Goal: Task Accomplishment & Management: Complete application form

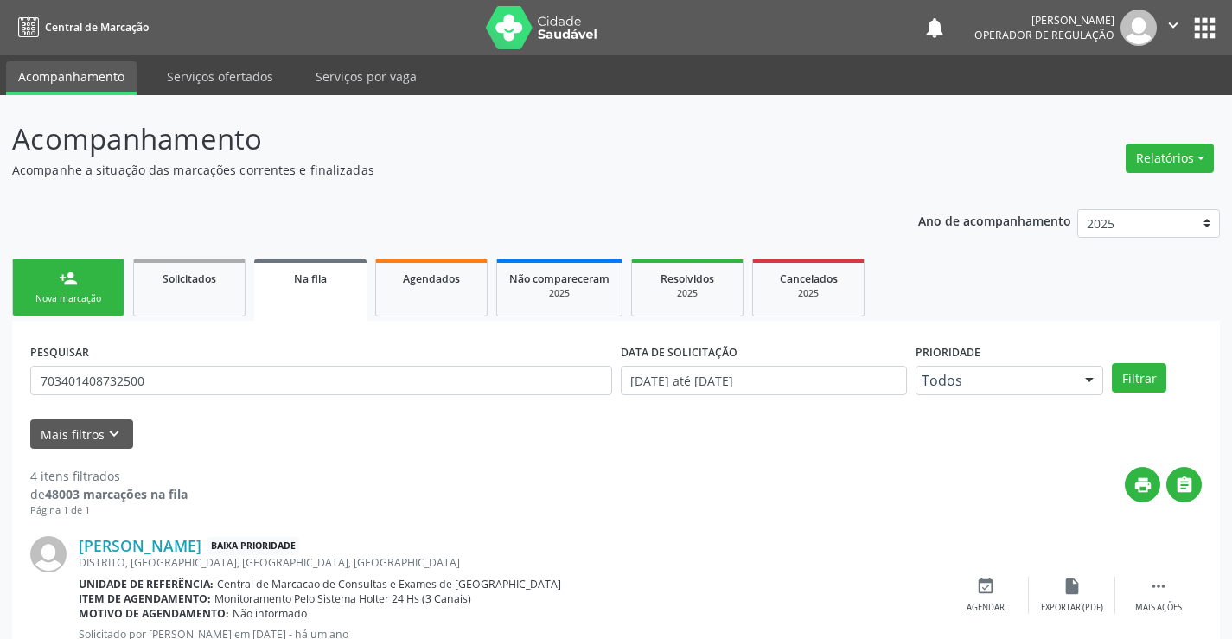
click at [99, 280] on link "person_add Nova marcação" at bounding box center [68, 288] width 112 height 58
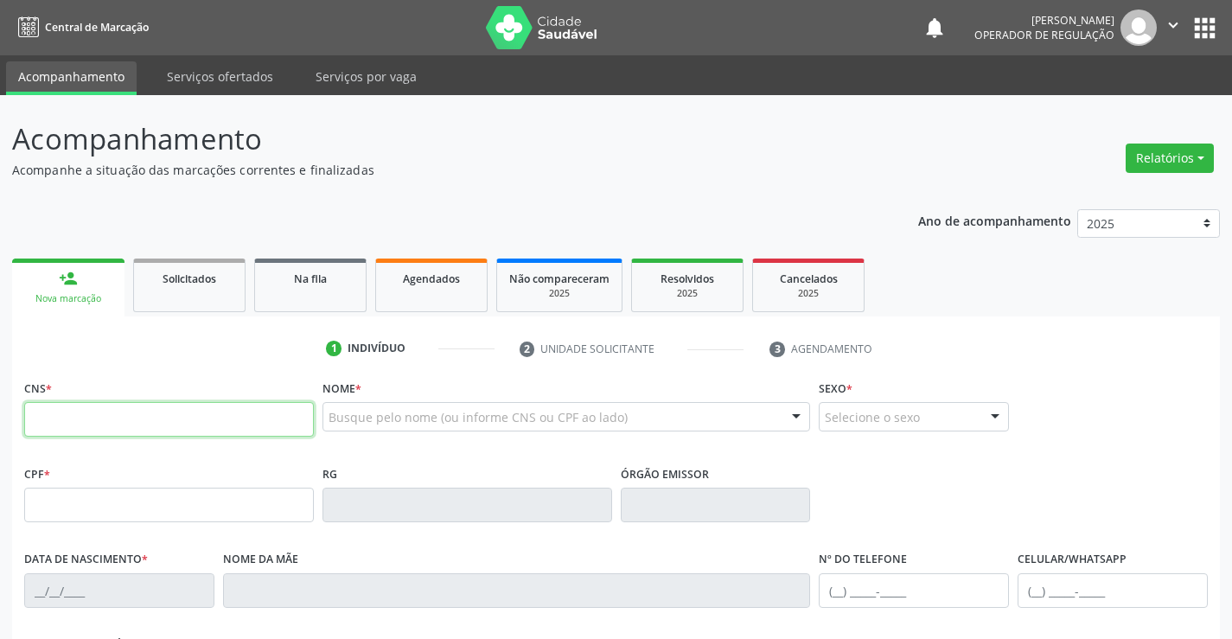
click at [122, 413] on input "text" at bounding box center [169, 419] width 290 height 35
type input "707 8016 4982 2515"
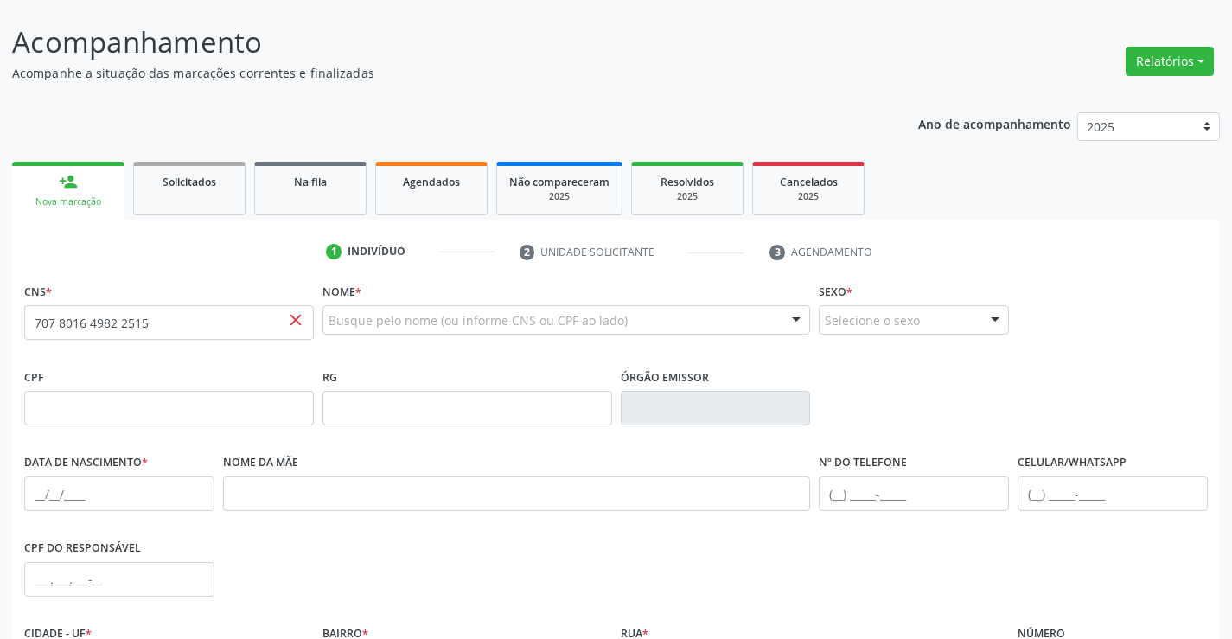
scroll to position [259, 0]
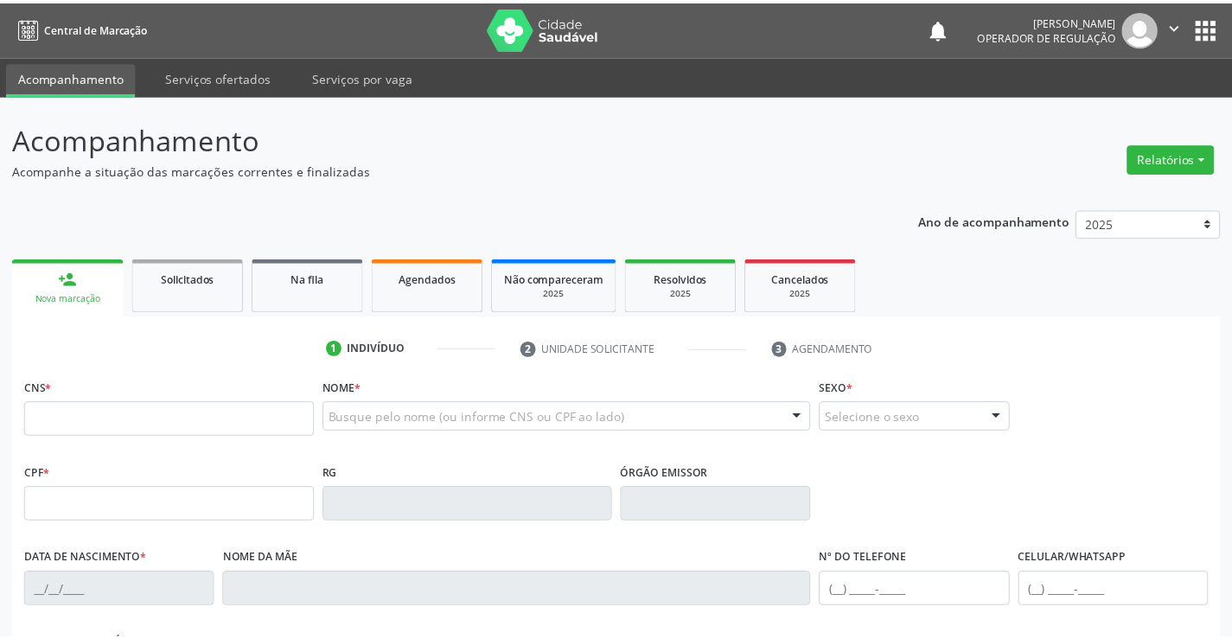
scroll to position [259, 0]
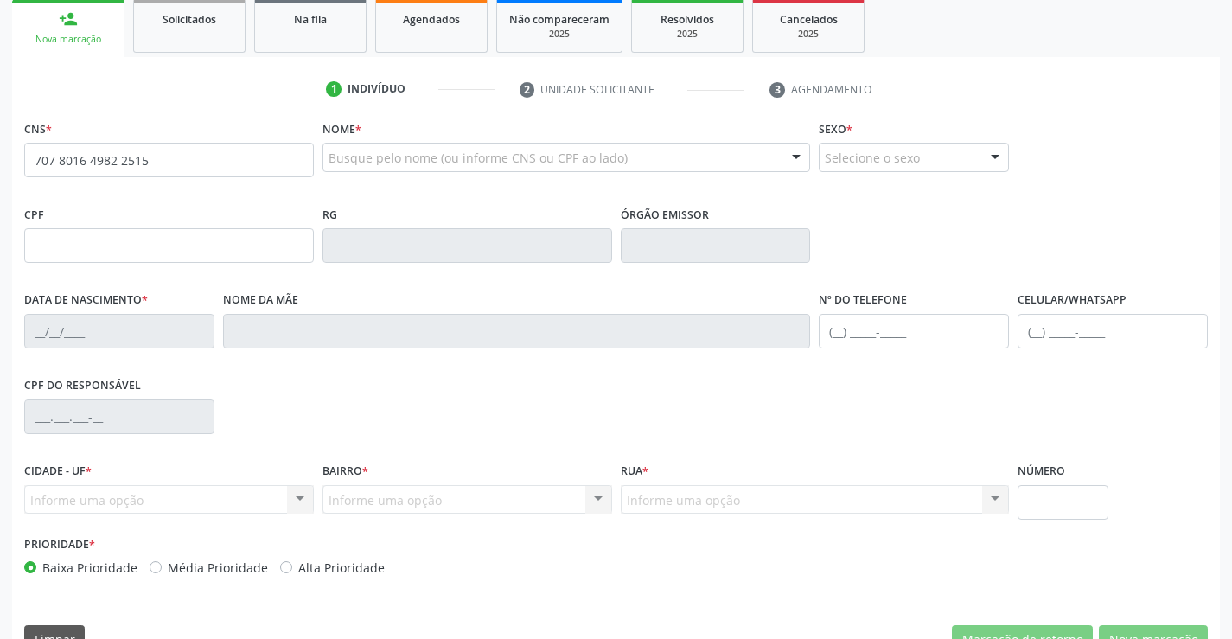
type input "707 8016 4982 2515"
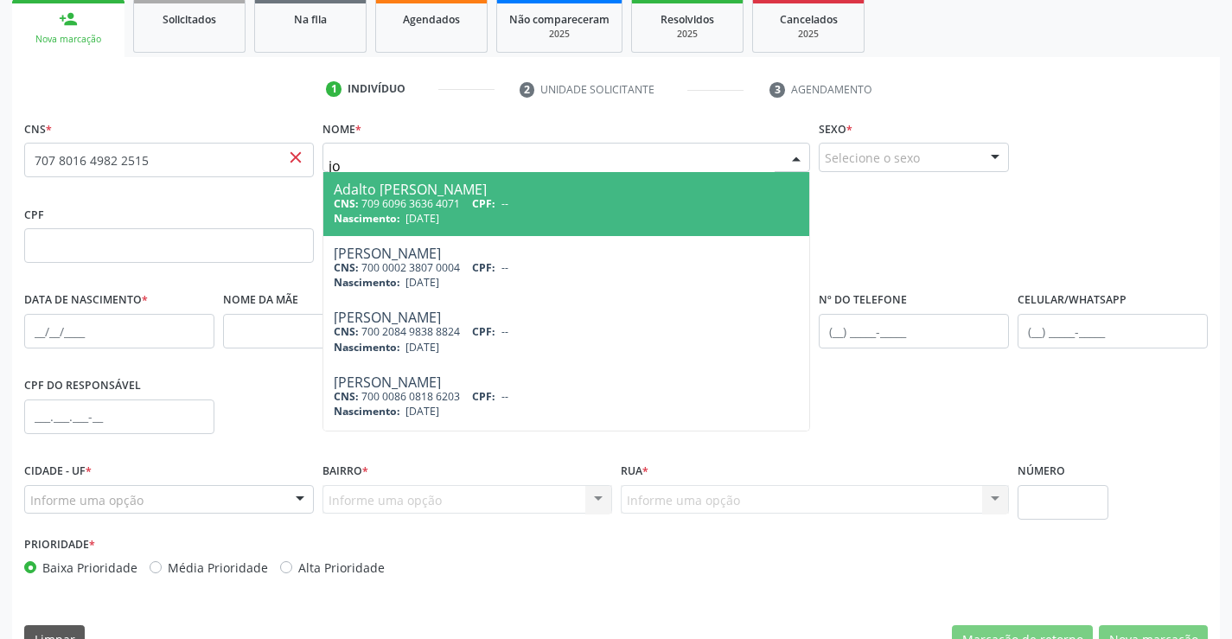
type input "j"
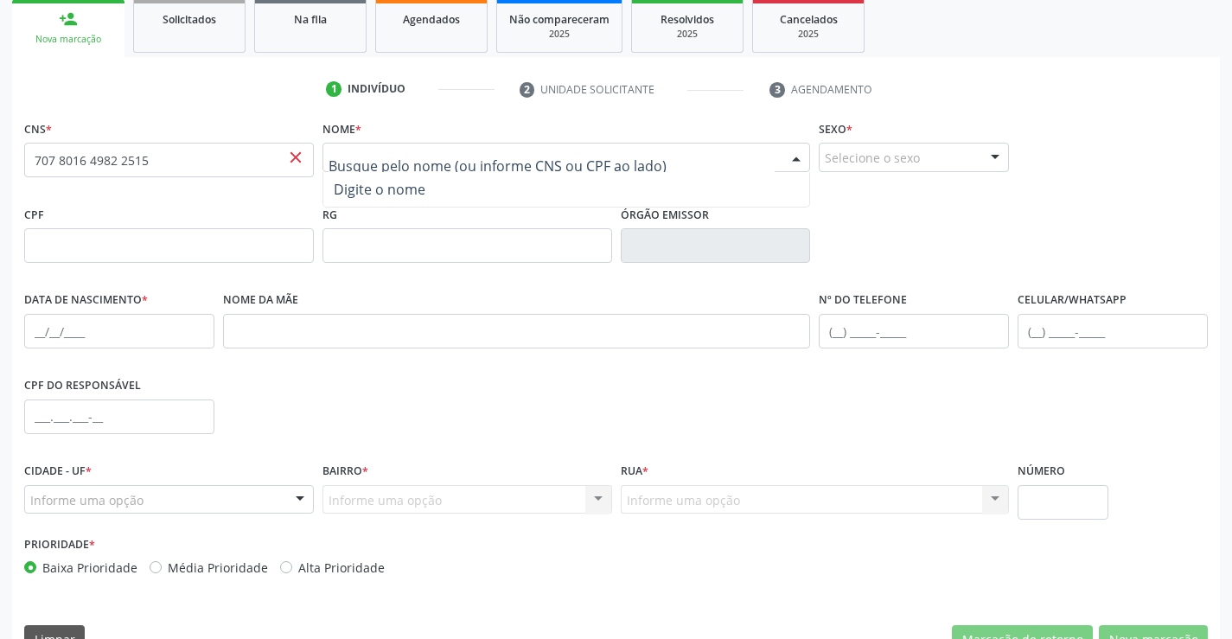
type input "J"
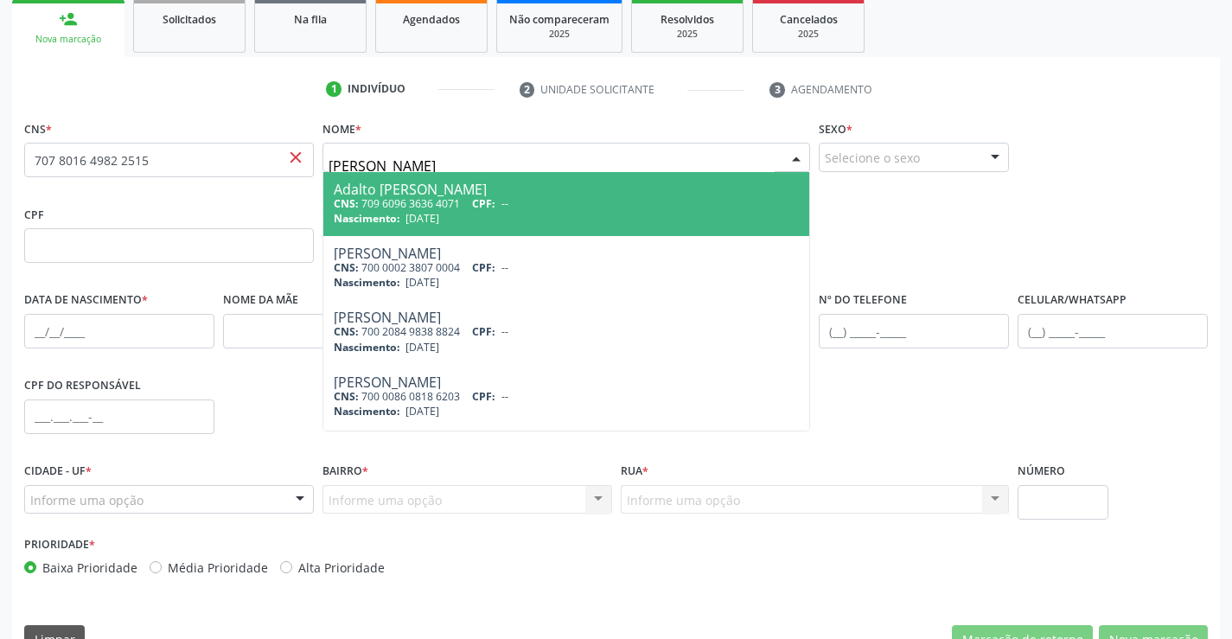
click at [627, 154] on input "[PERSON_NAME]" at bounding box center [552, 166] width 447 height 35
click at [627, 154] on input "JOSE ALVINO DA SILVA" at bounding box center [552, 166] width 447 height 35
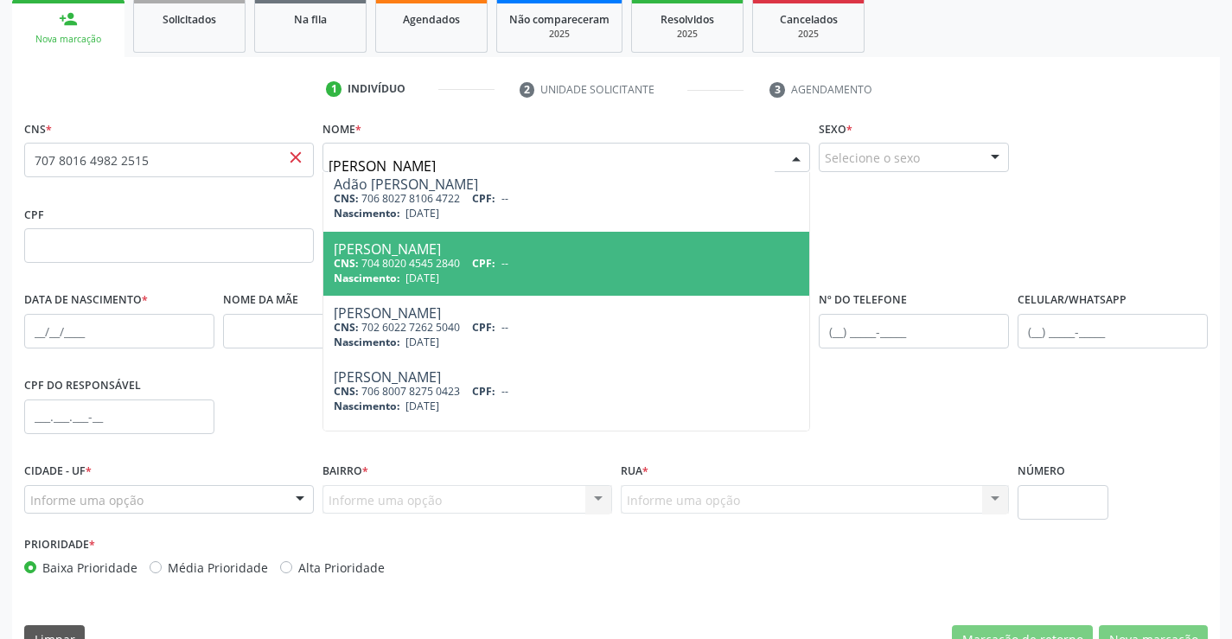
scroll to position [641, 0]
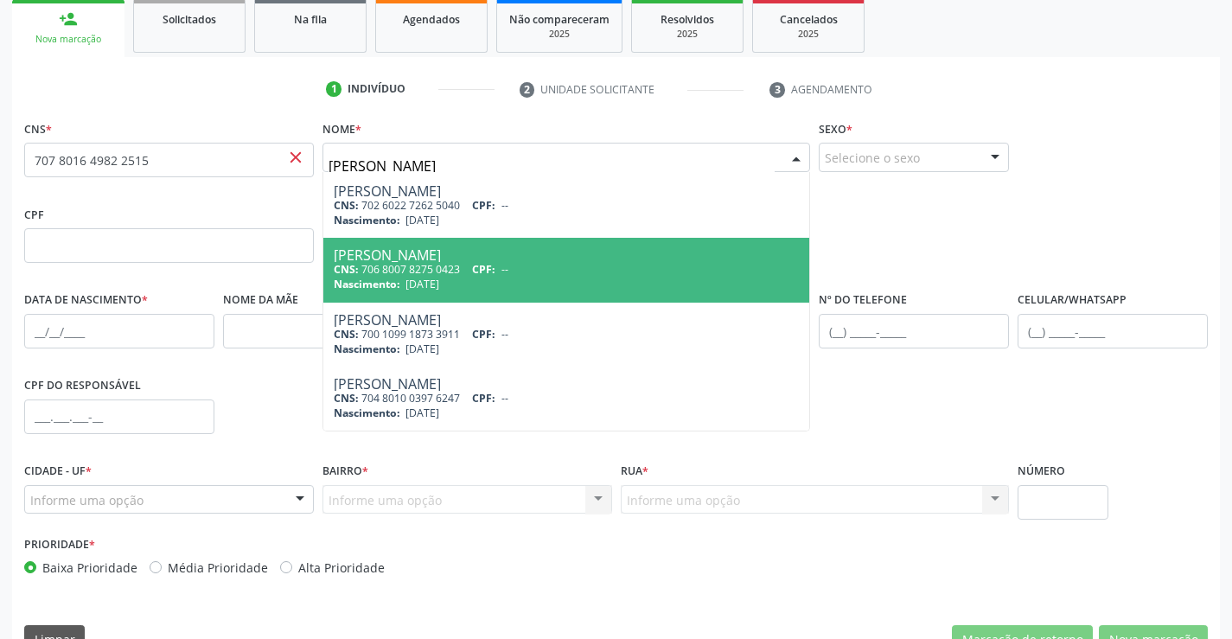
type input "JOSE ALVINO DA SILVA"
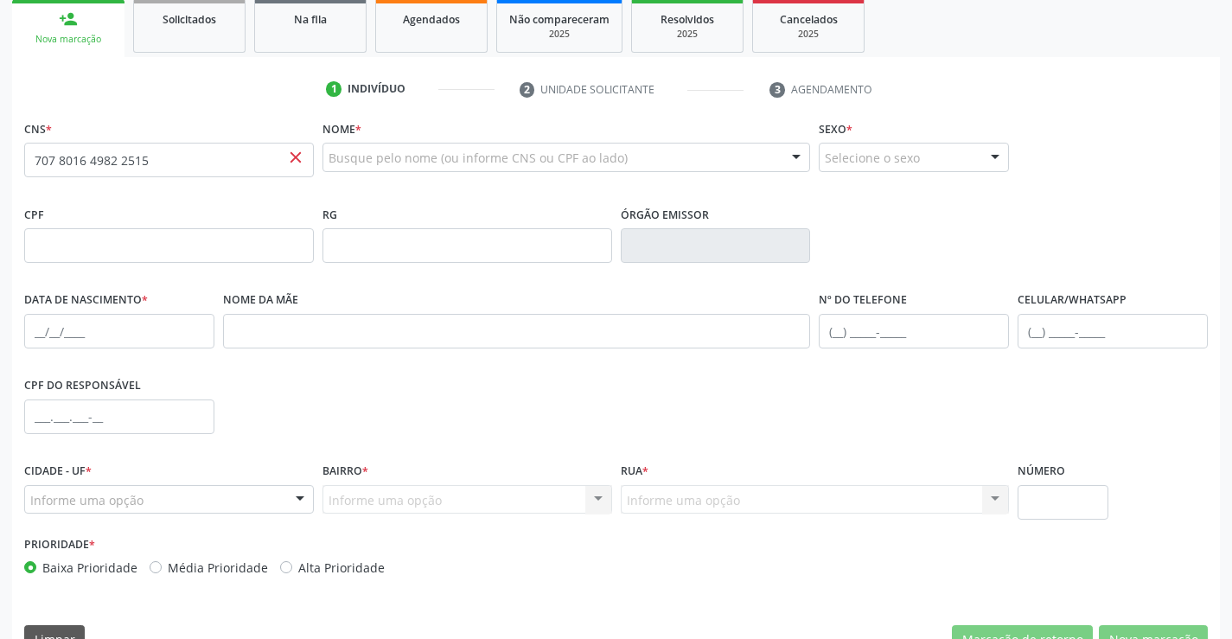
click at [382, 611] on div "CNS * 707 8016 4982 2515 close Nome * Busque pelo nome (ou informe CNS ou CPF a…" at bounding box center [616, 391] width 1208 height 550
click at [632, 150] on div at bounding box center [567, 157] width 489 height 29
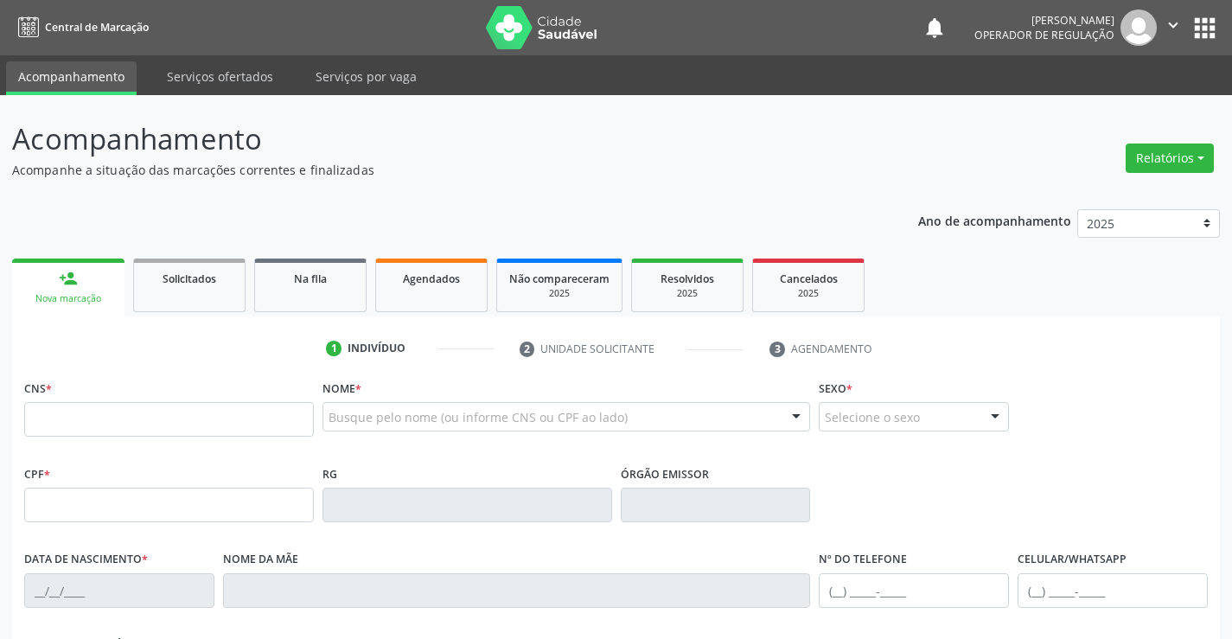
click at [92, 416] on input "text" at bounding box center [169, 419] width 290 height 35
type input "707 8016 4982 2515"
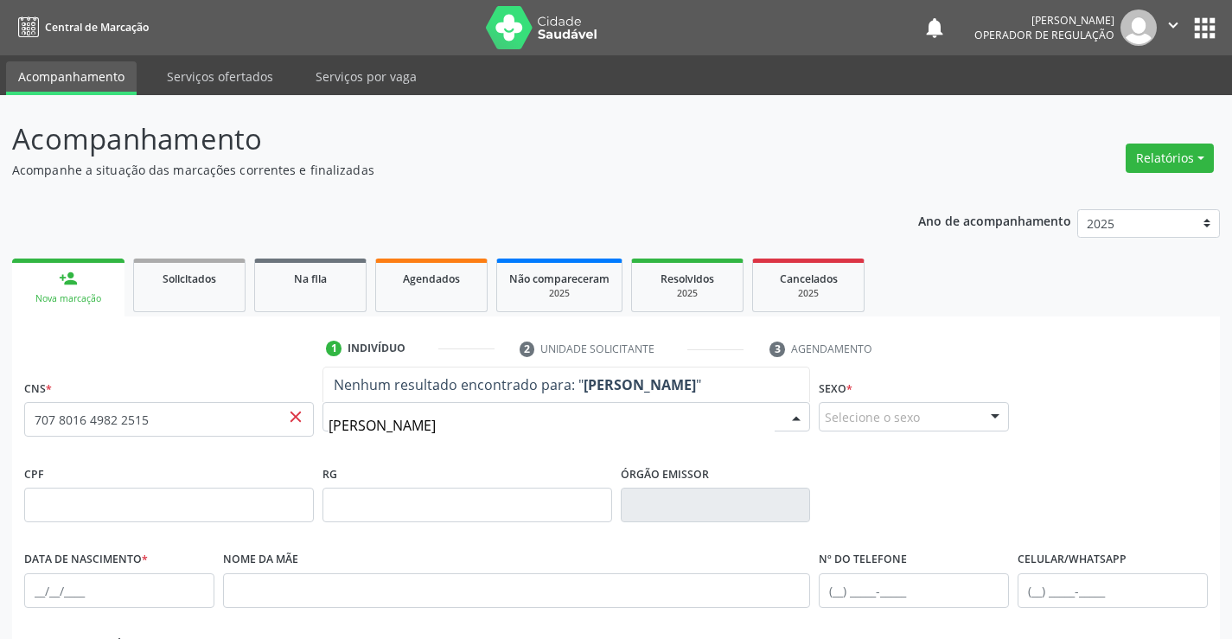
type input "JOSE ALVINO DA SILVA"
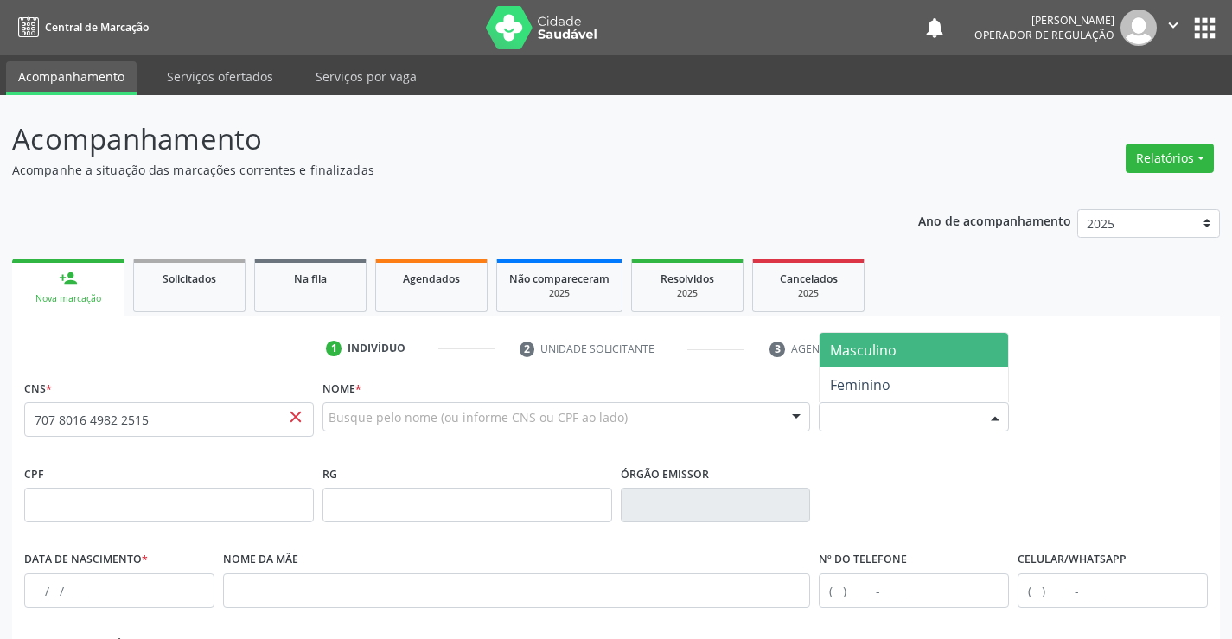
click at [907, 410] on div "Selecione o sexo" at bounding box center [914, 416] width 190 height 29
click at [893, 354] on span "Masculino" at bounding box center [863, 350] width 67 height 19
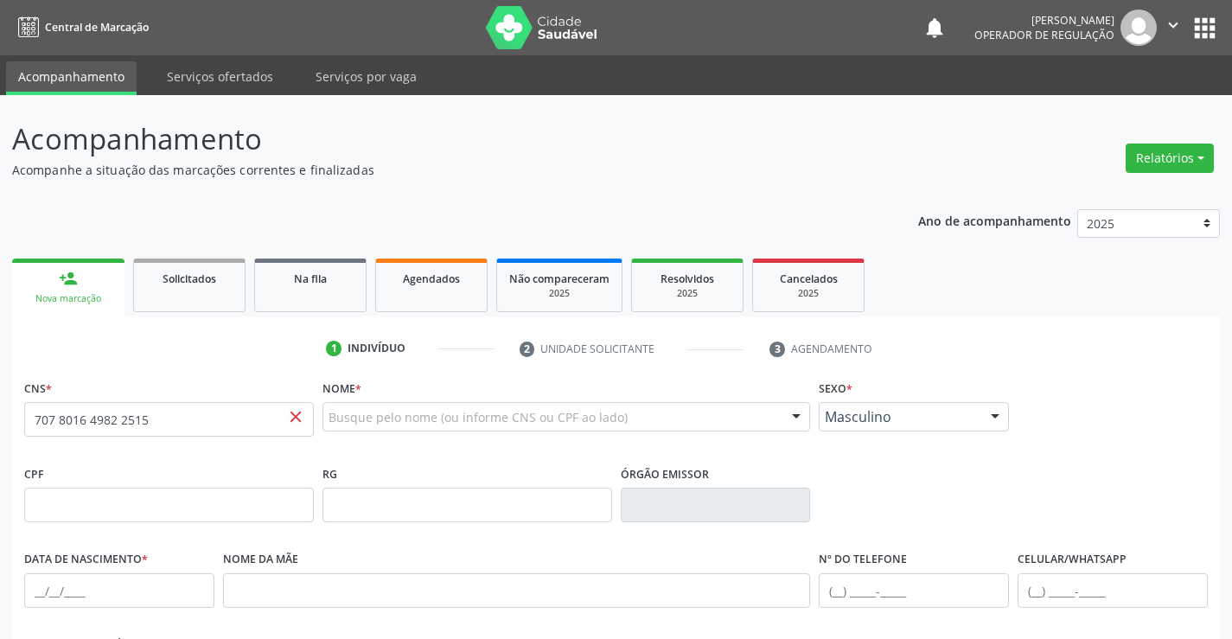
click at [514, 524] on fieldset "RG" at bounding box center [468, 498] width 290 height 74
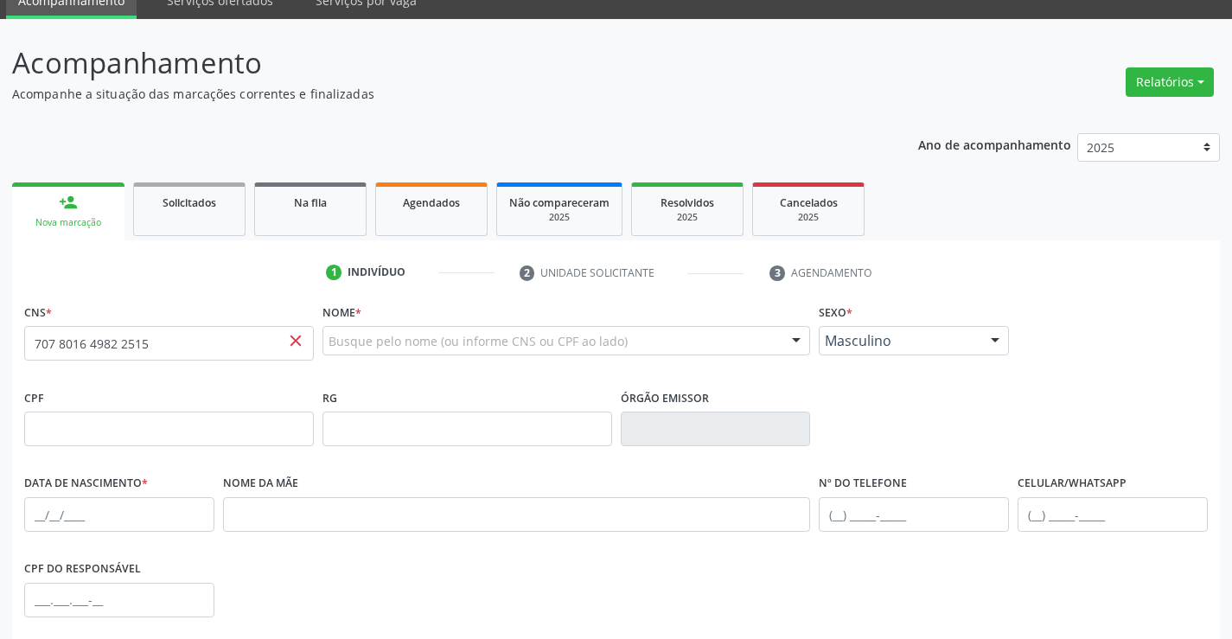
scroll to position [173, 0]
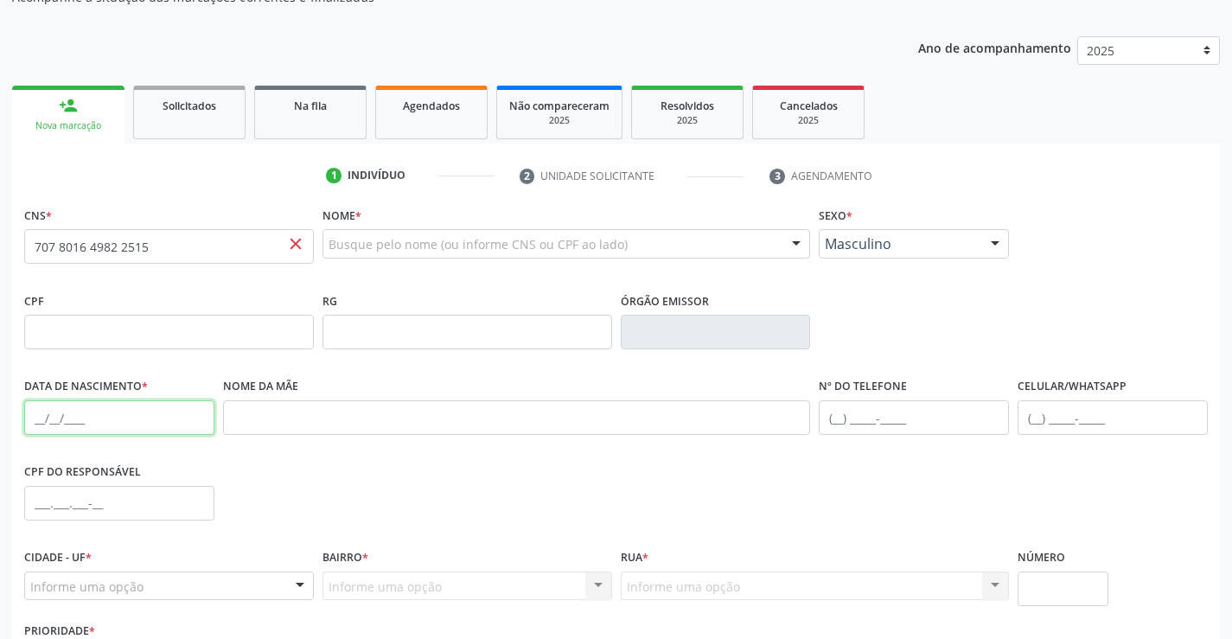
click at [106, 425] on input "text" at bounding box center [119, 417] width 190 height 35
type input "01/05/1944"
click at [806, 490] on div "CPF do responsável" at bounding box center [616, 502] width 1193 height 86
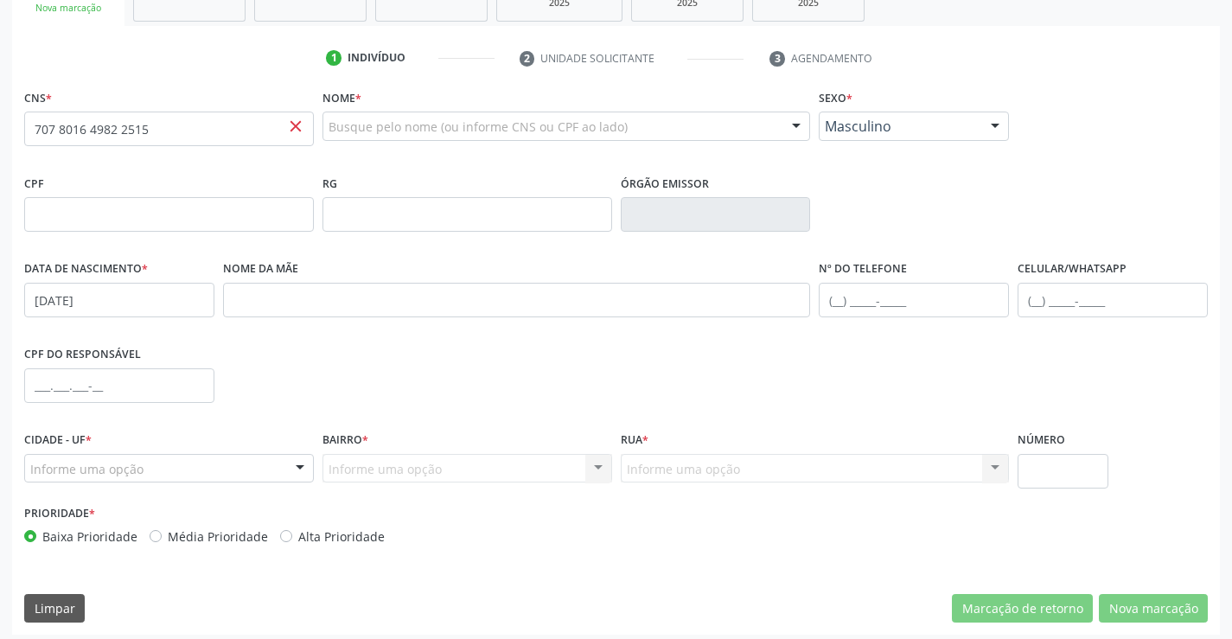
scroll to position [298, 0]
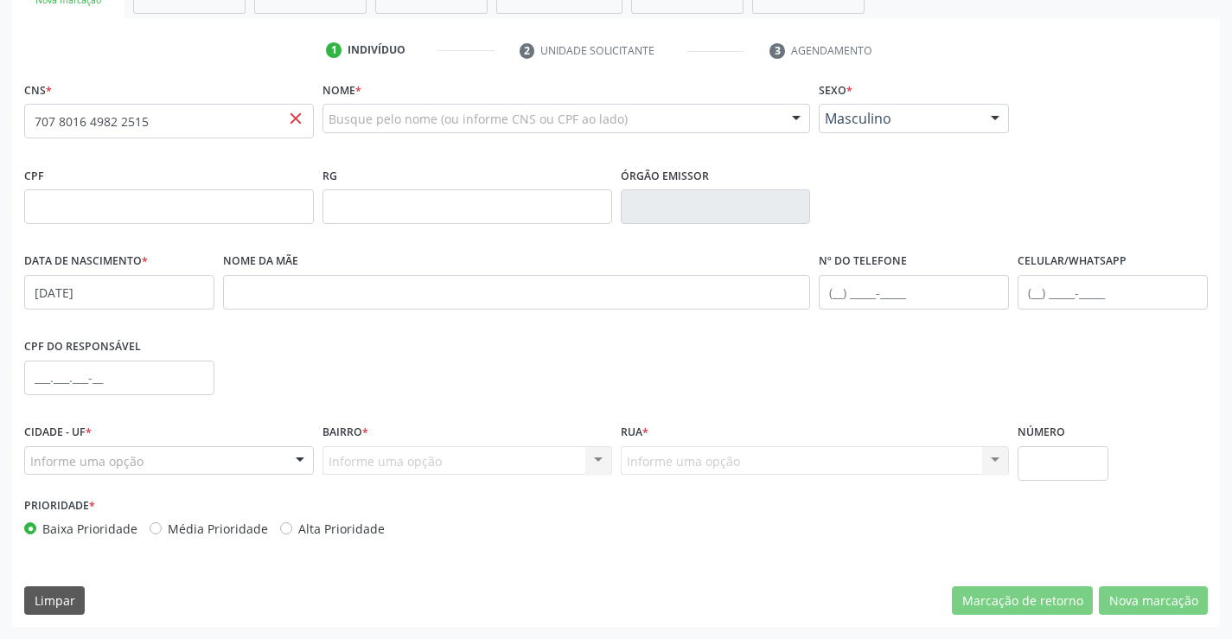
click at [144, 464] on div "Informe uma opção" at bounding box center [169, 460] width 290 height 29
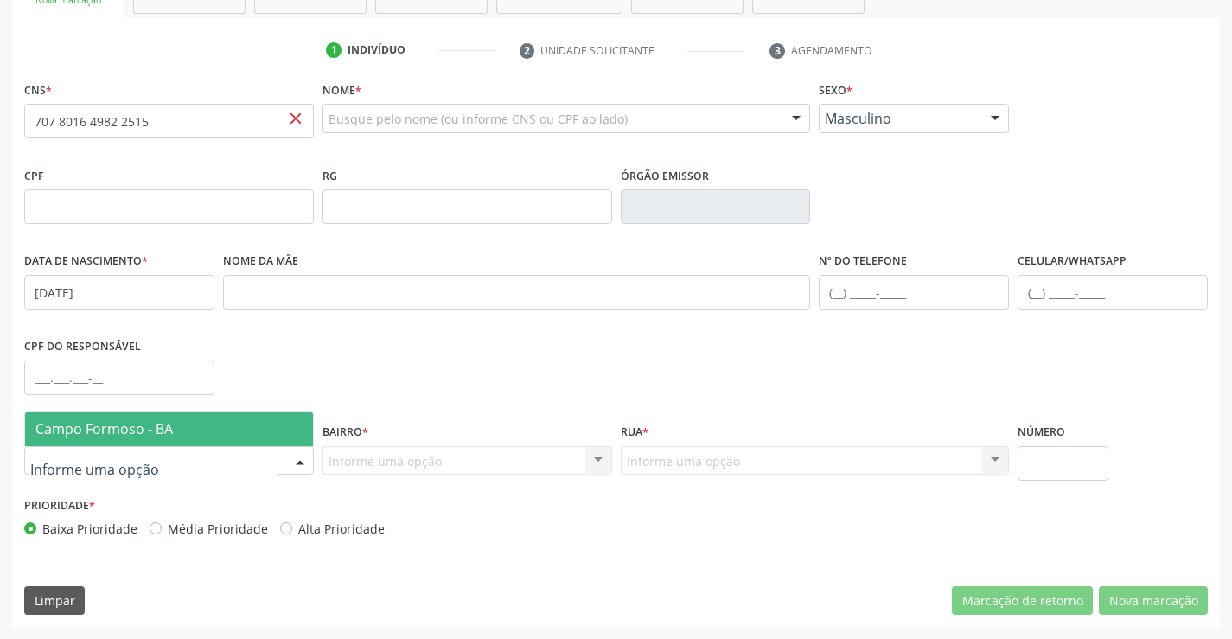
click at [196, 431] on span "Campo Formoso - BA" at bounding box center [169, 429] width 288 height 35
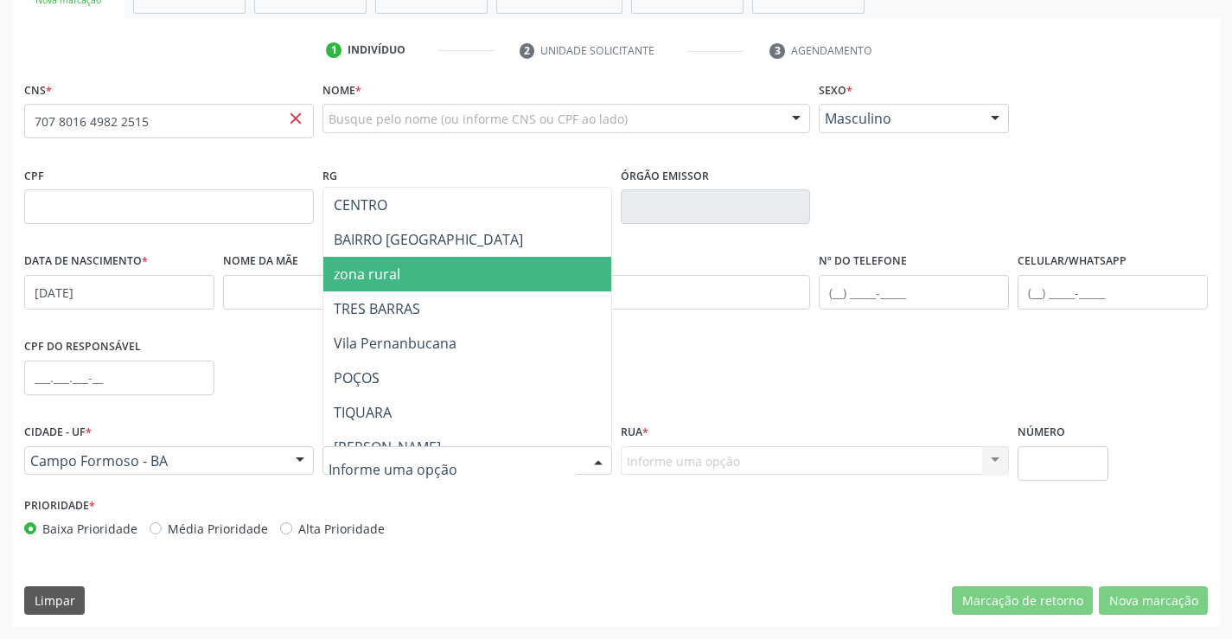
click at [435, 261] on span "zona rural" at bounding box center [510, 274] width 374 height 35
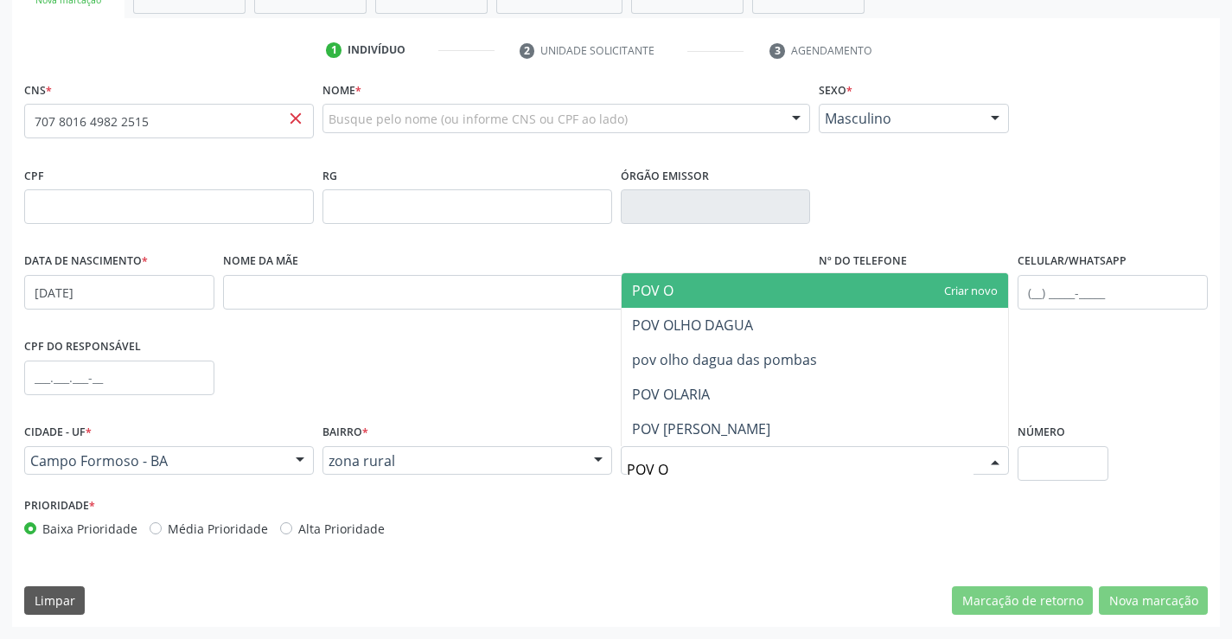
type input "POV OL"
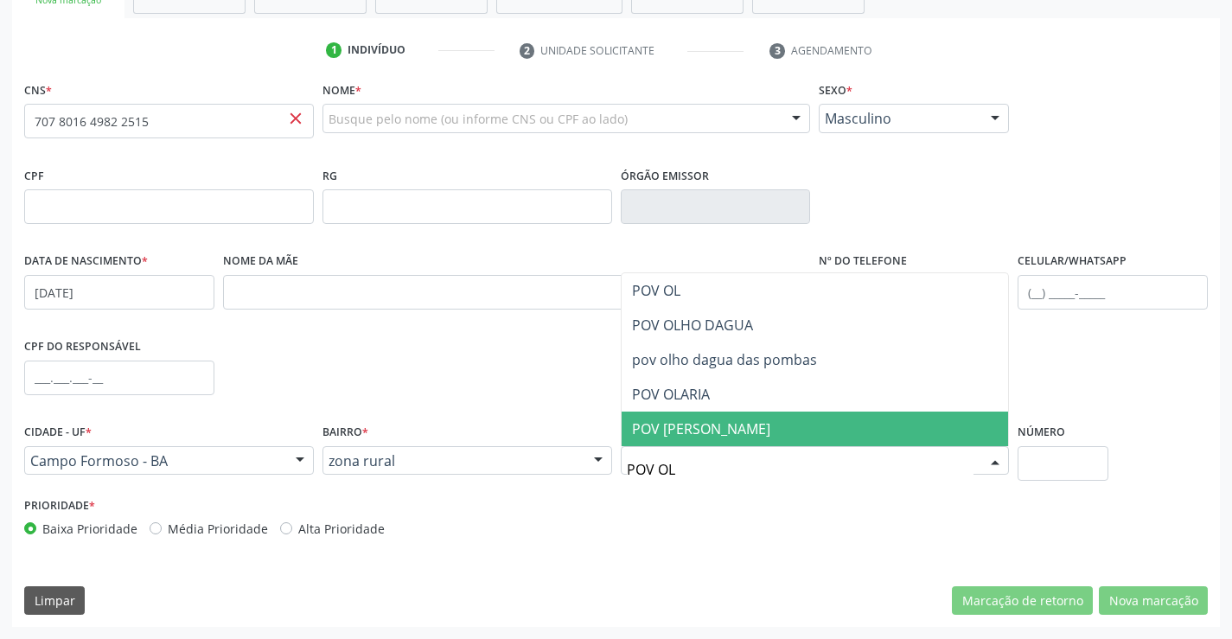
click at [718, 427] on span "POV OLHO DAGUINHA" at bounding box center [701, 428] width 138 height 19
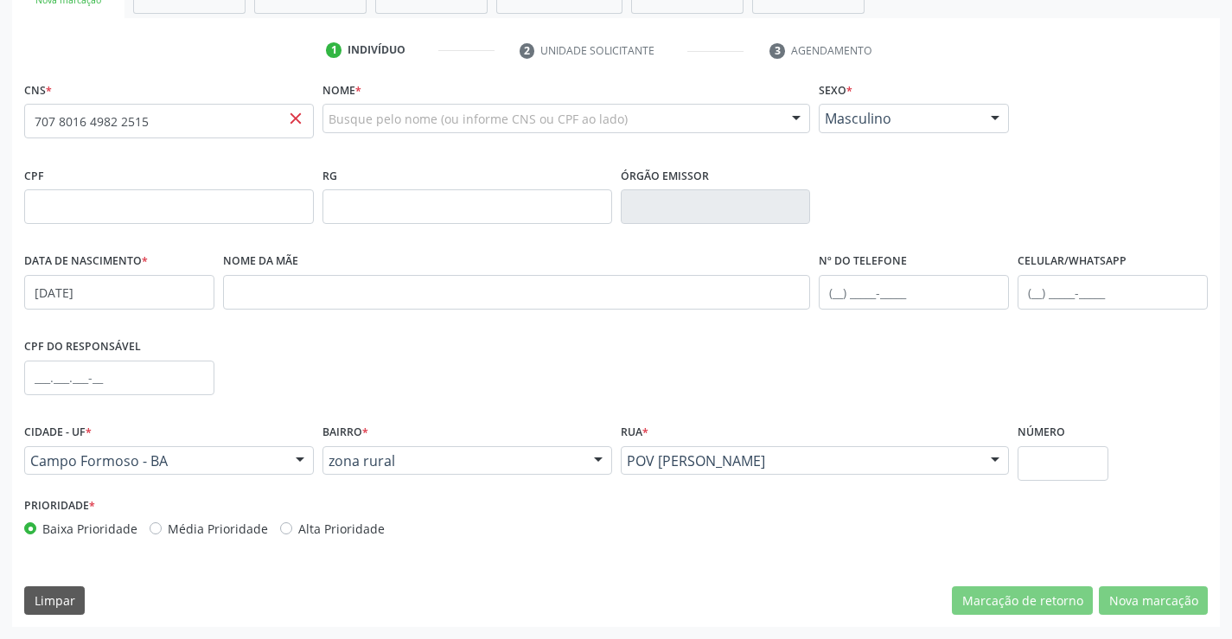
click at [681, 525] on div "Prioridade * Baixa Prioridade Média Prioridade Alta Prioridade" at bounding box center [616, 521] width 1193 height 57
click at [455, 104] on div at bounding box center [567, 118] width 489 height 29
click at [252, 113] on input "707 8016 4982 2515" at bounding box center [169, 121] width 290 height 35
type input "7"
type input "707 8016 4982 2515"
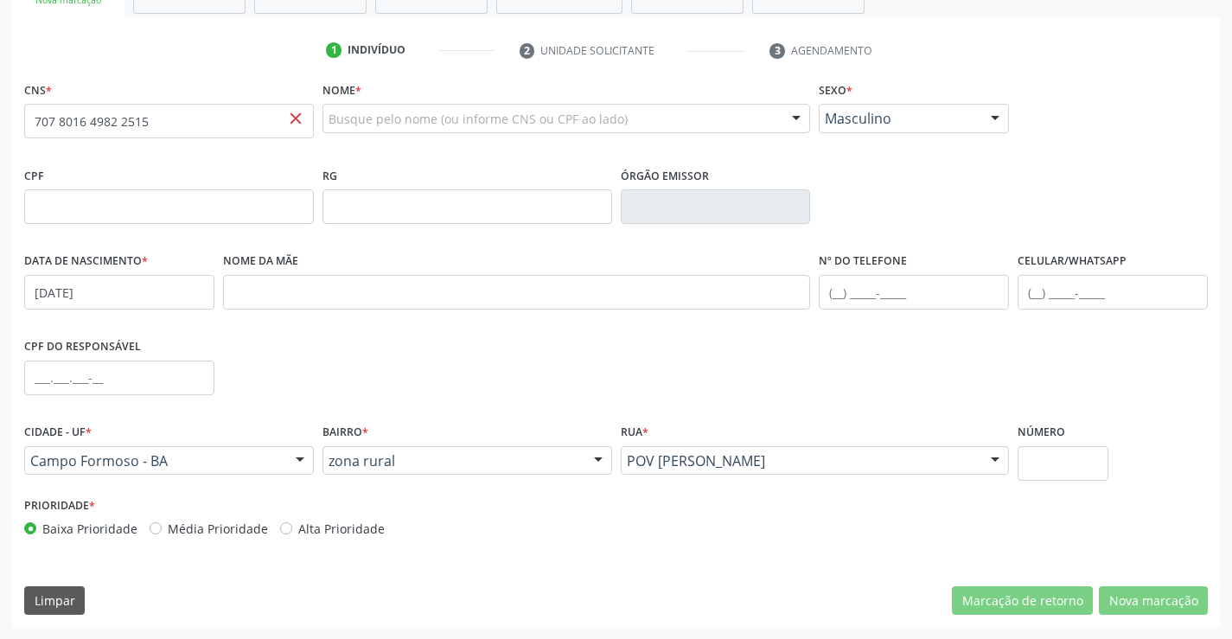
click at [189, 592] on div "Limpar Marcação de retorno Nova marcação" at bounding box center [616, 600] width 1184 height 29
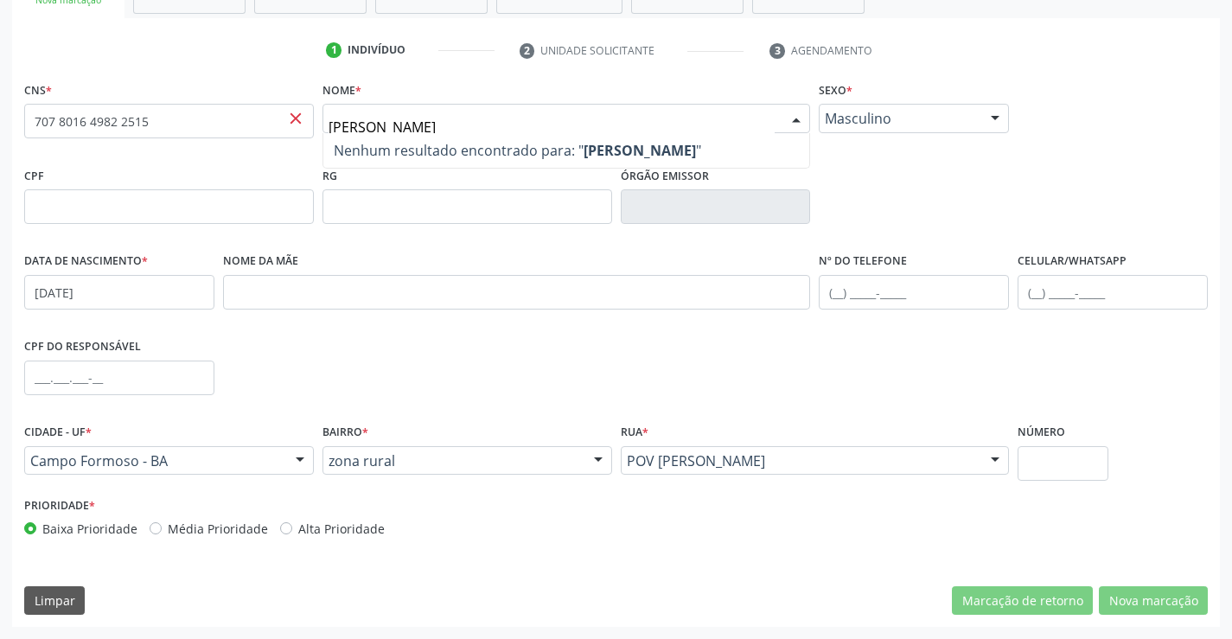
type input "JOSE"
